Goal: Task Accomplishment & Management: Use online tool/utility

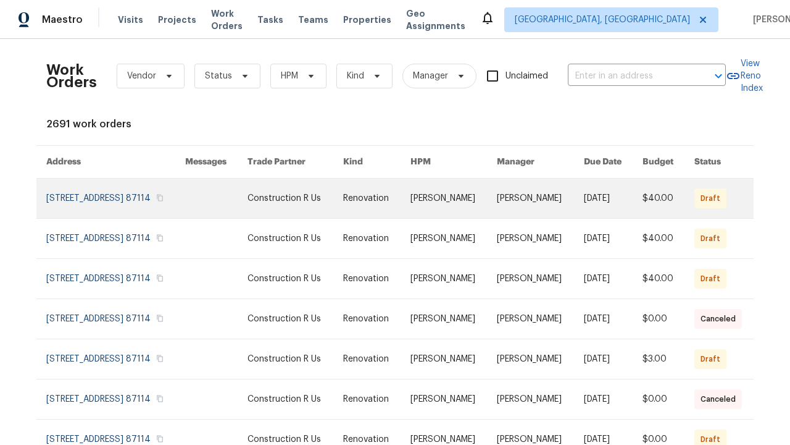
click at [395, 213] on link at bounding box center [376, 198] width 67 height 40
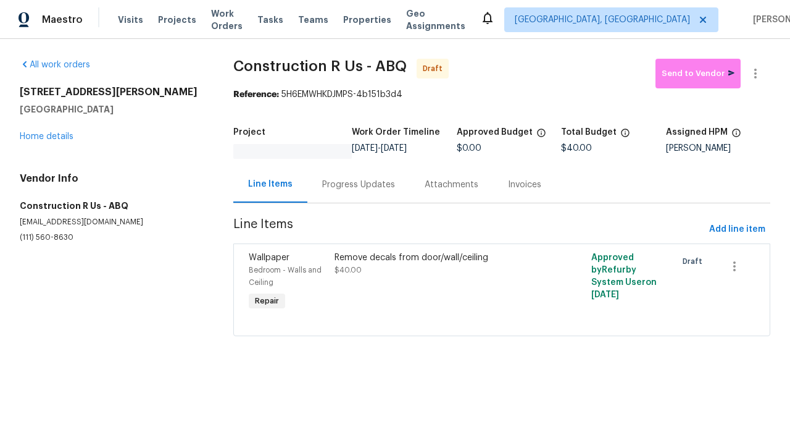
click at [501, 282] on div "Remove decals from door/wall/ceiling $40.00" at bounding box center [438, 282] width 214 height 69
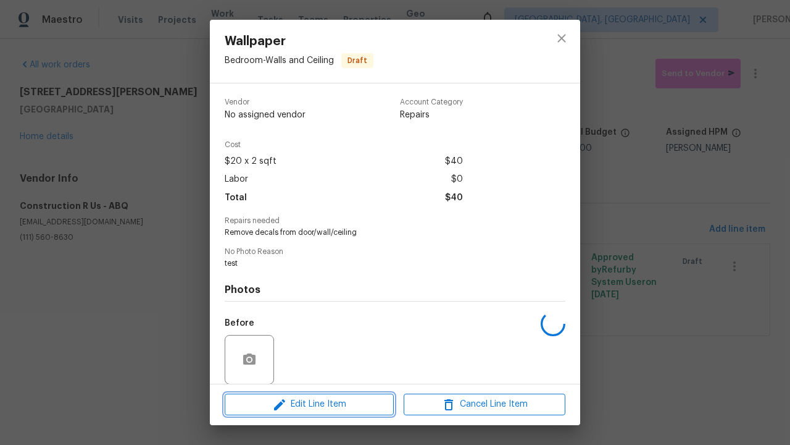
click at [309, 404] on span "Edit Line Item" at bounding box center [309, 403] width 162 height 15
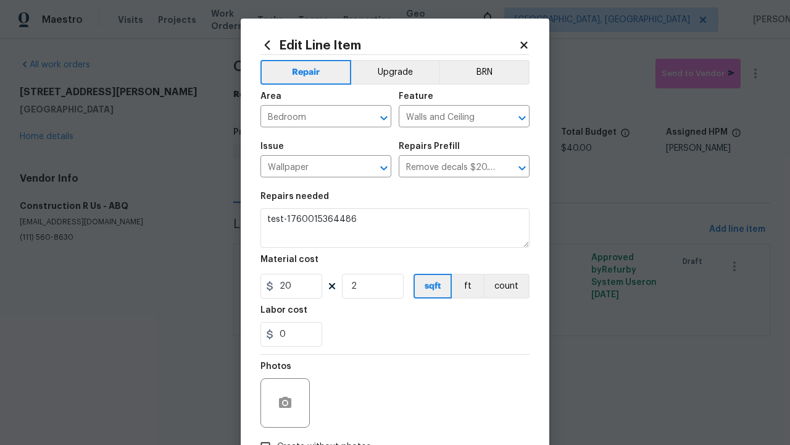
type textarea "Remove decals from door/wall/ceiling"
type textarea "test-1760015364486"
checkbox input "true"
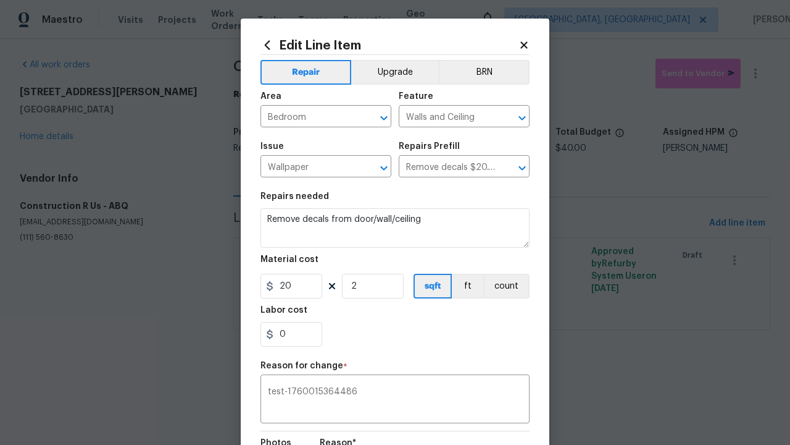
scroll to position [164, 0]
